Goal: Book appointment/travel/reservation

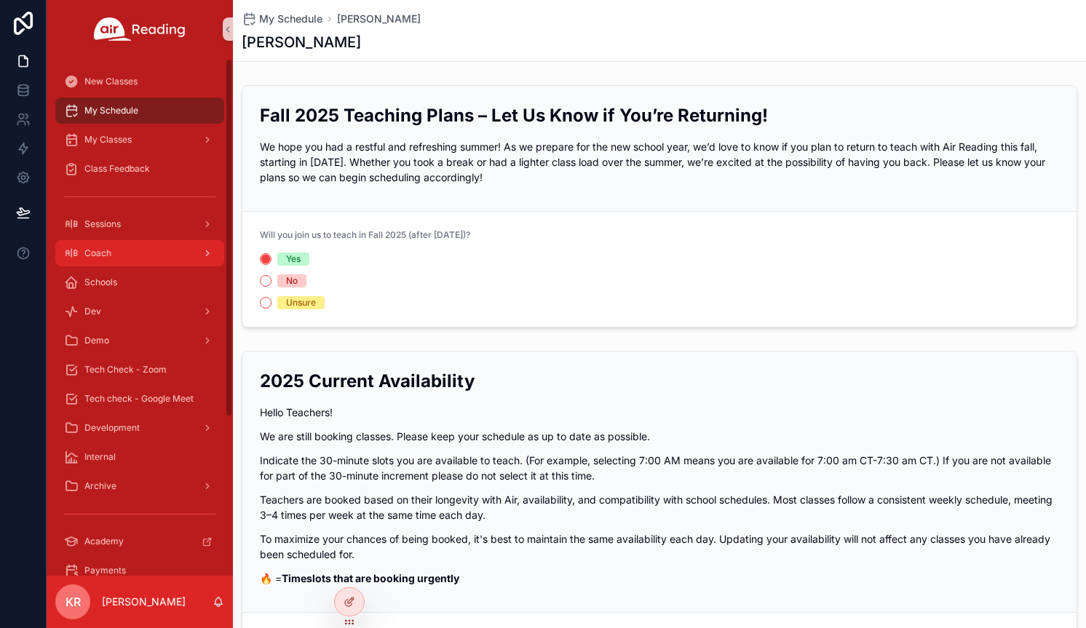
click at [162, 247] on div "Coach" at bounding box center [139, 253] width 151 height 23
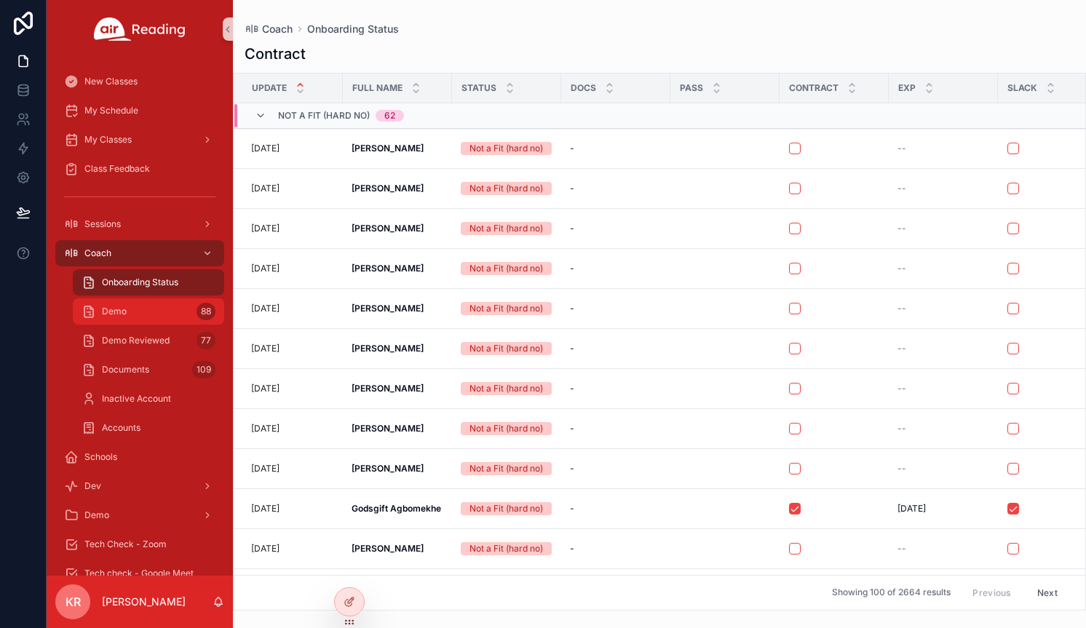
click at [164, 314] on div "Demo 88" at bounding box center [149, 311] width 134 height 23
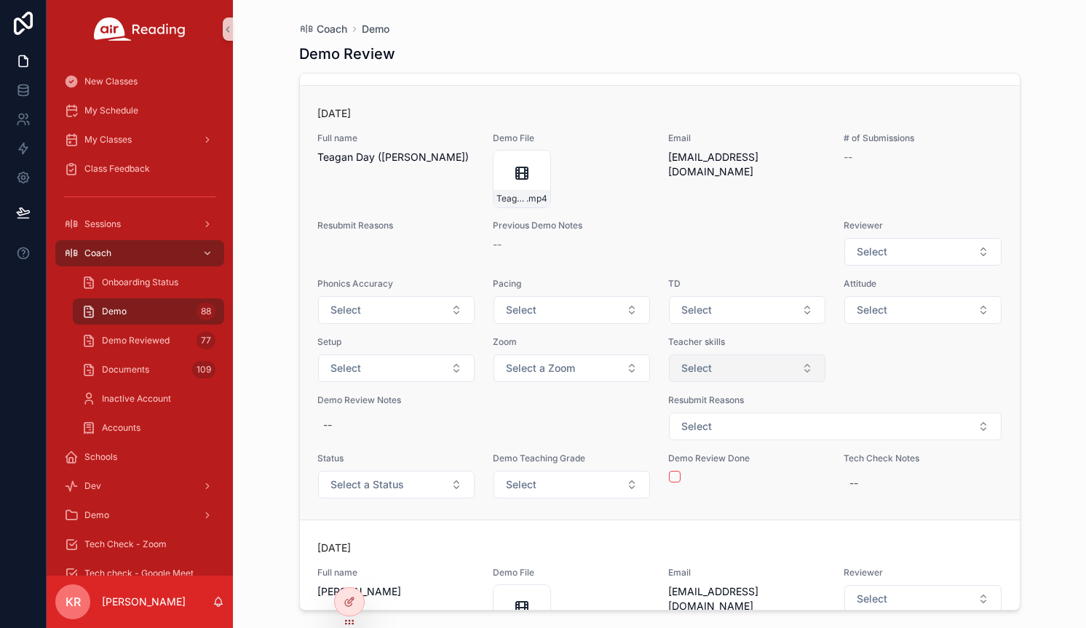
scroll to position [728, 0]
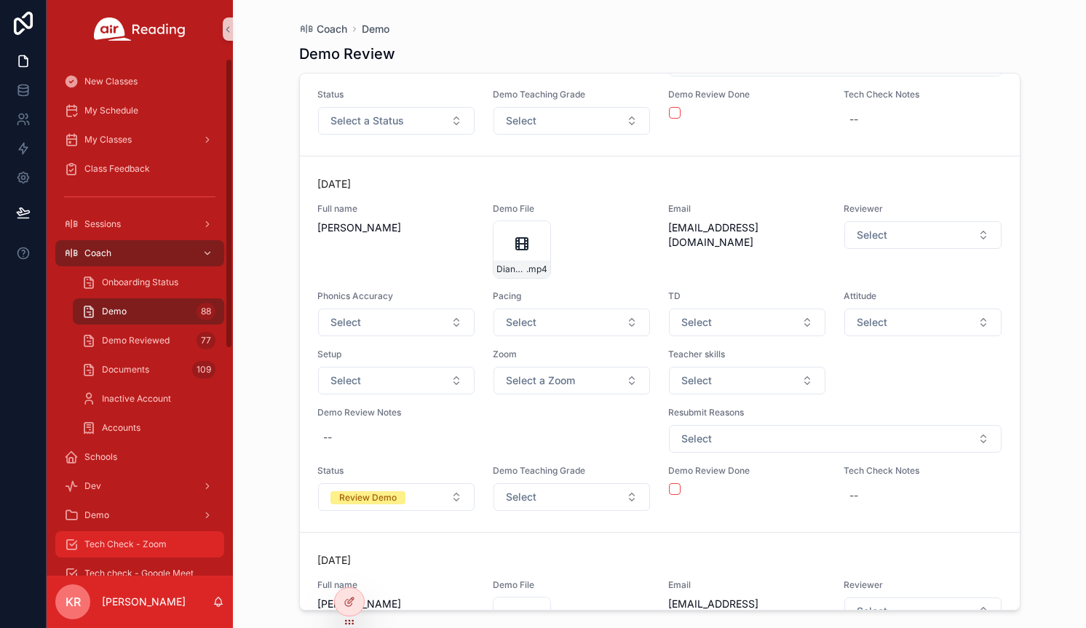
click at [140, 544] on span "Tech Check - Zoom" at bounding box center [125, 545] width 82 height 12
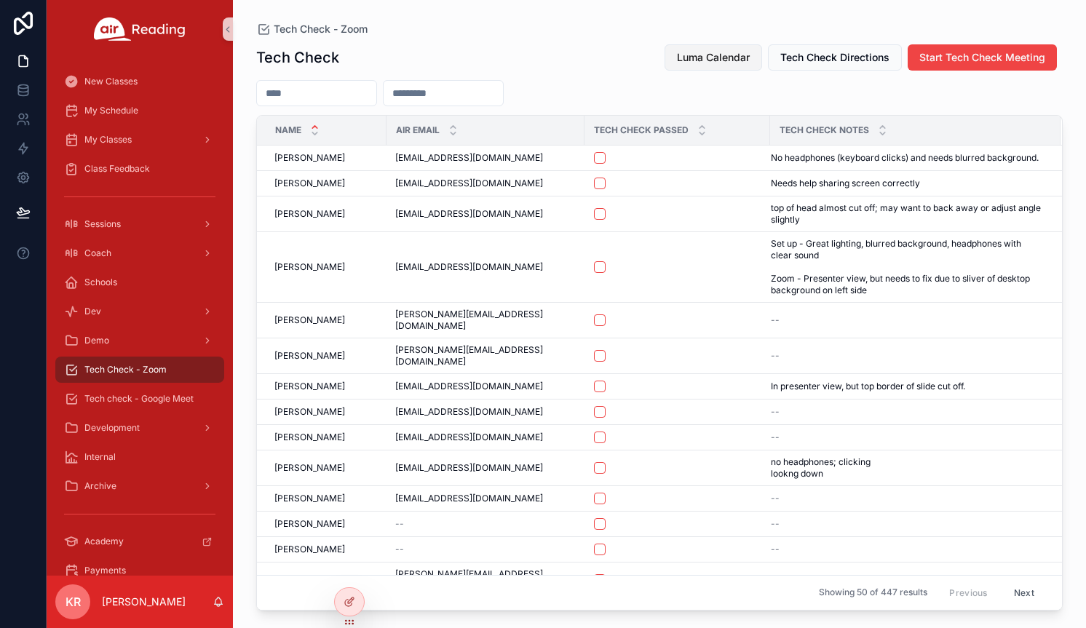
click at [710, 61] on span "Luma Calendar" at bounding box center [713, 57] width 73 height 15
click at [116, 256] on div "Coach" at bounding box center [139, 253] width 151 height 23
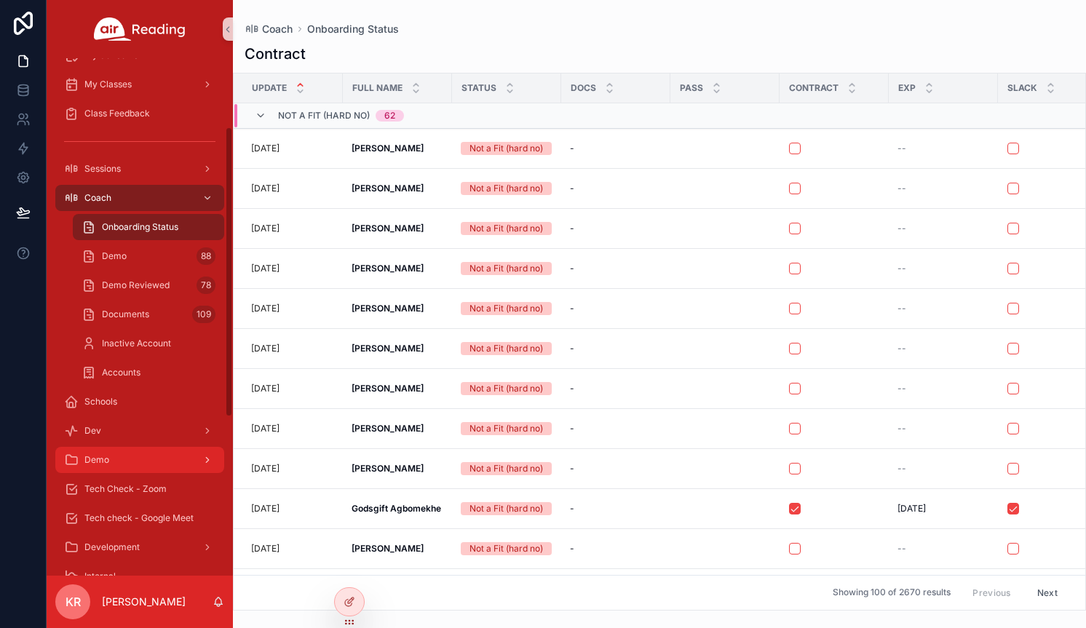
scroll to position [146, 0]
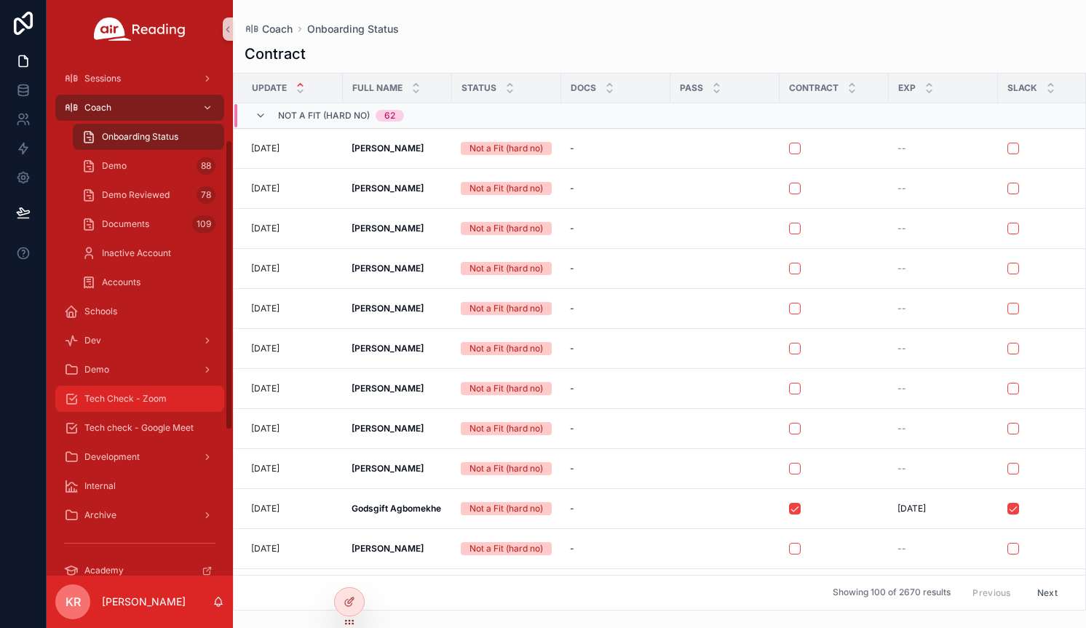
click at [146, 400] on span "Tech Check - Zoom" at bounding box center [125, 399] width 82 height 12
